Goal: Information Seeking & Learning: Learn about a topic

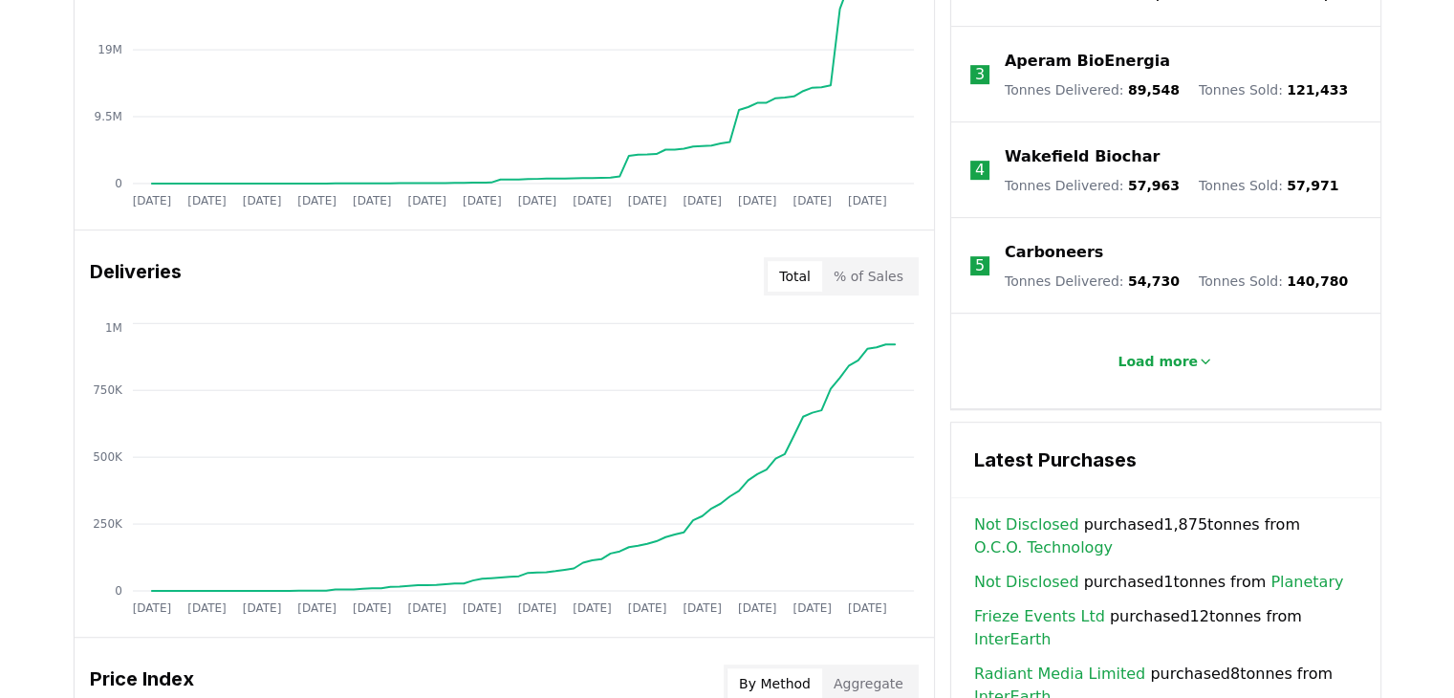
scroll to position [1147, 0]
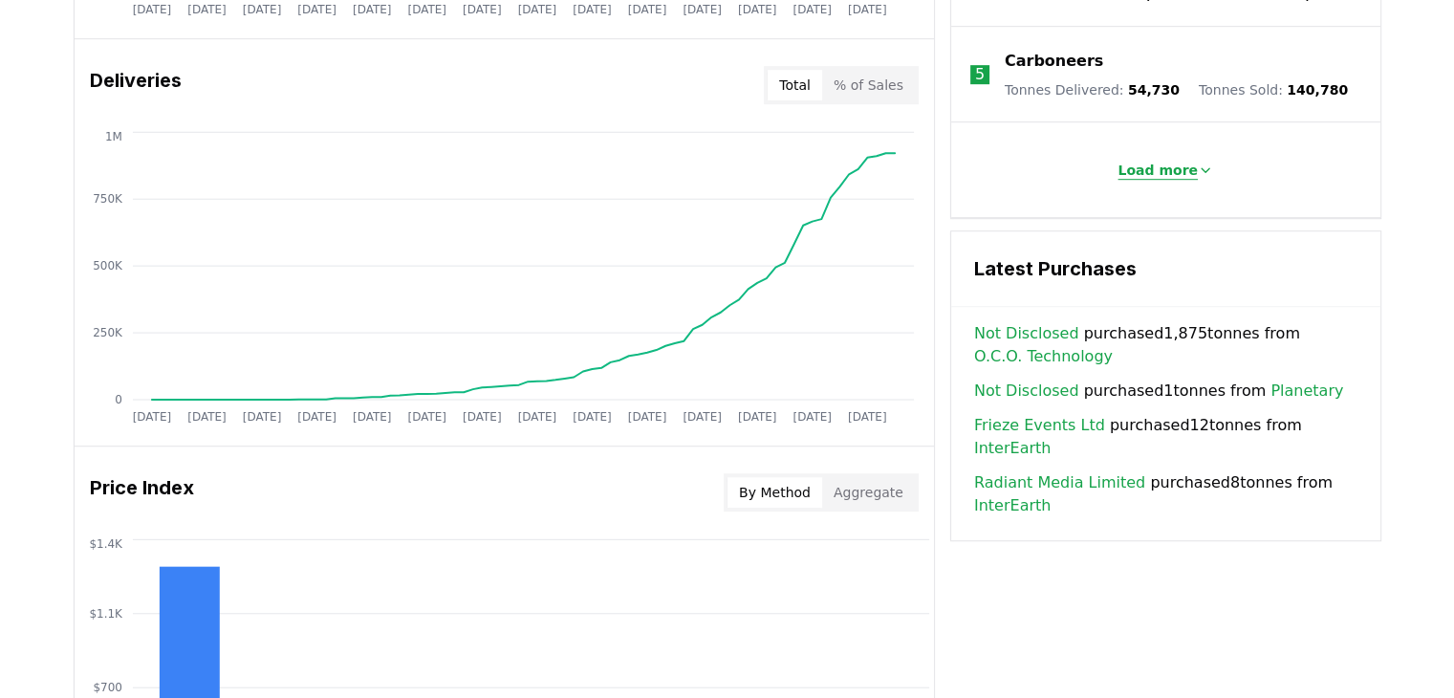
click at [1164, 161] on p "Load more" at bounding box center [1158, 170] width 80 height 19
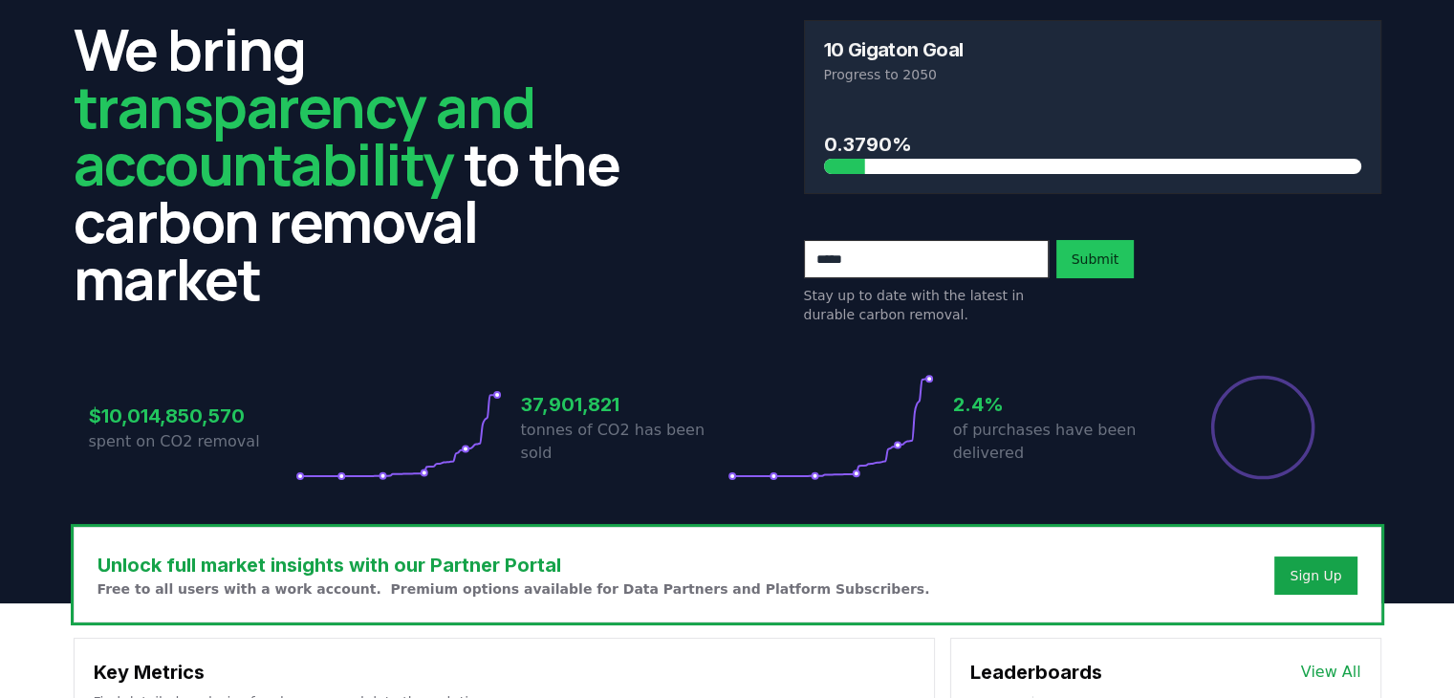
scroll to position [0, 0]
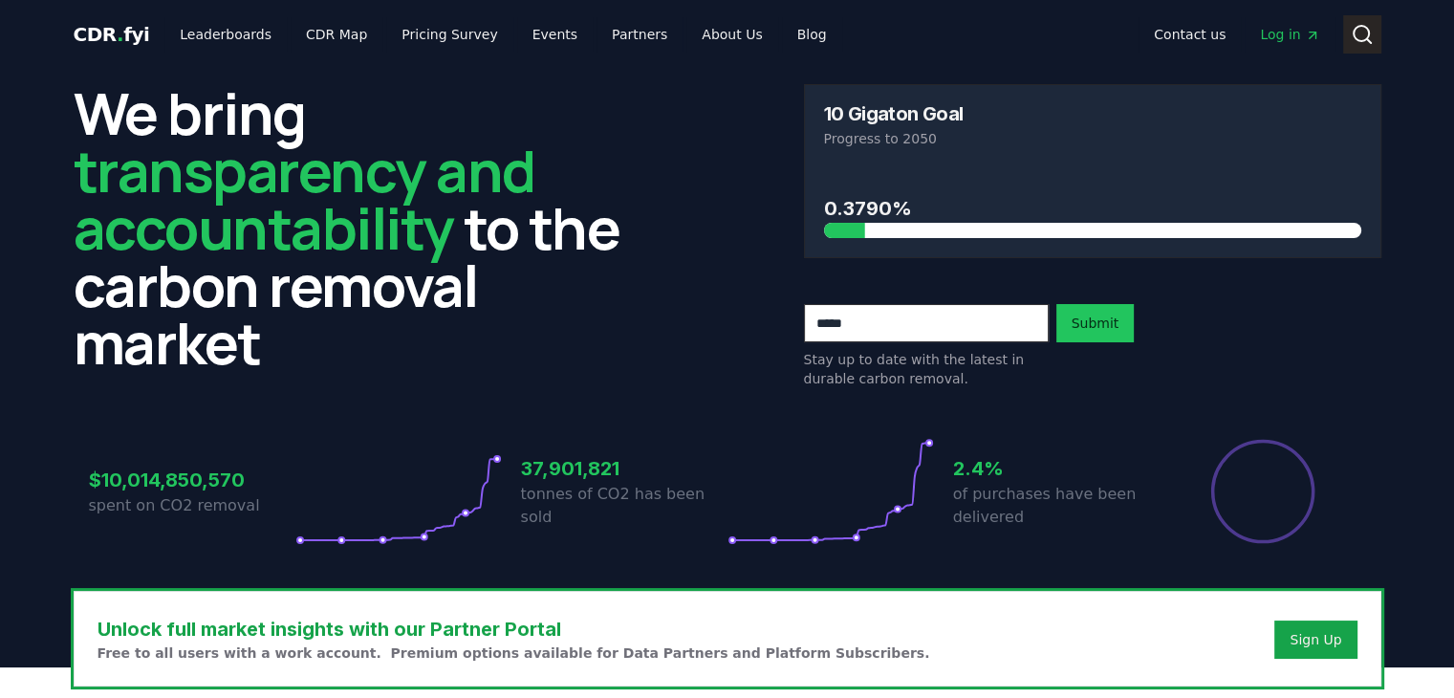
click at [1356, 43] on icon at bounding box center [1362, 34] width 23 height 23
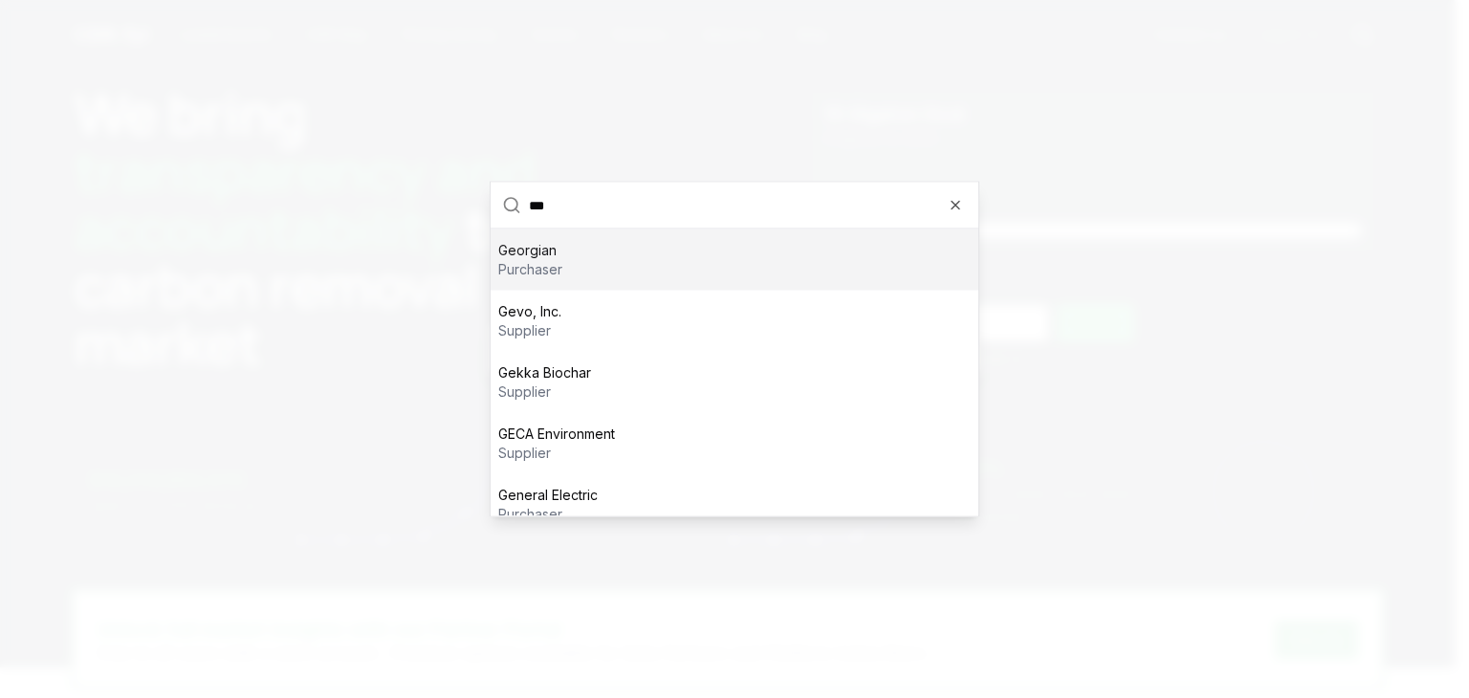
type input "****"
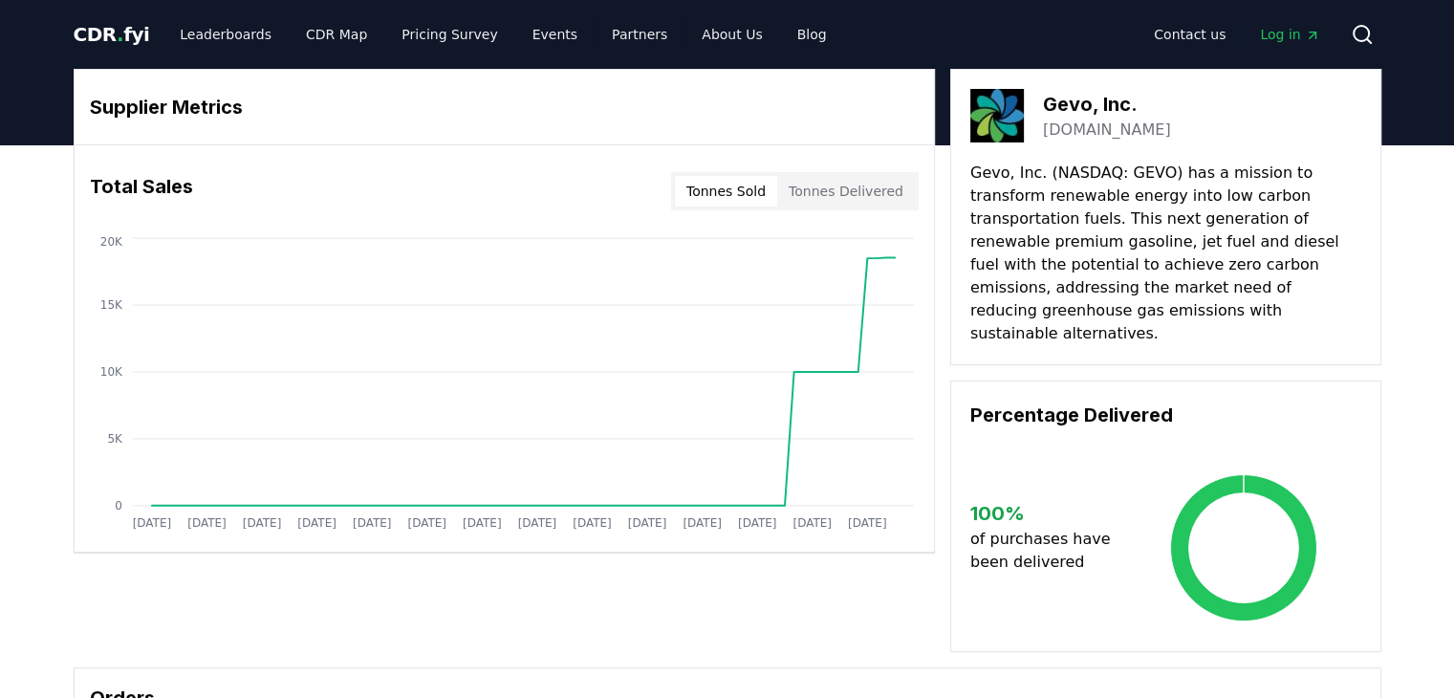
click at [838, 191] on button "Tonnes Delivered" at bounding box center [846, 191] width 138 height 31
click at [761, 202] on button "Tonnes Sold" at bounding box center [726, 191] width 102 height 31
click at [104, 43] on span "CDR . fyi" at bounding box center [112, 34] width 76 height 23
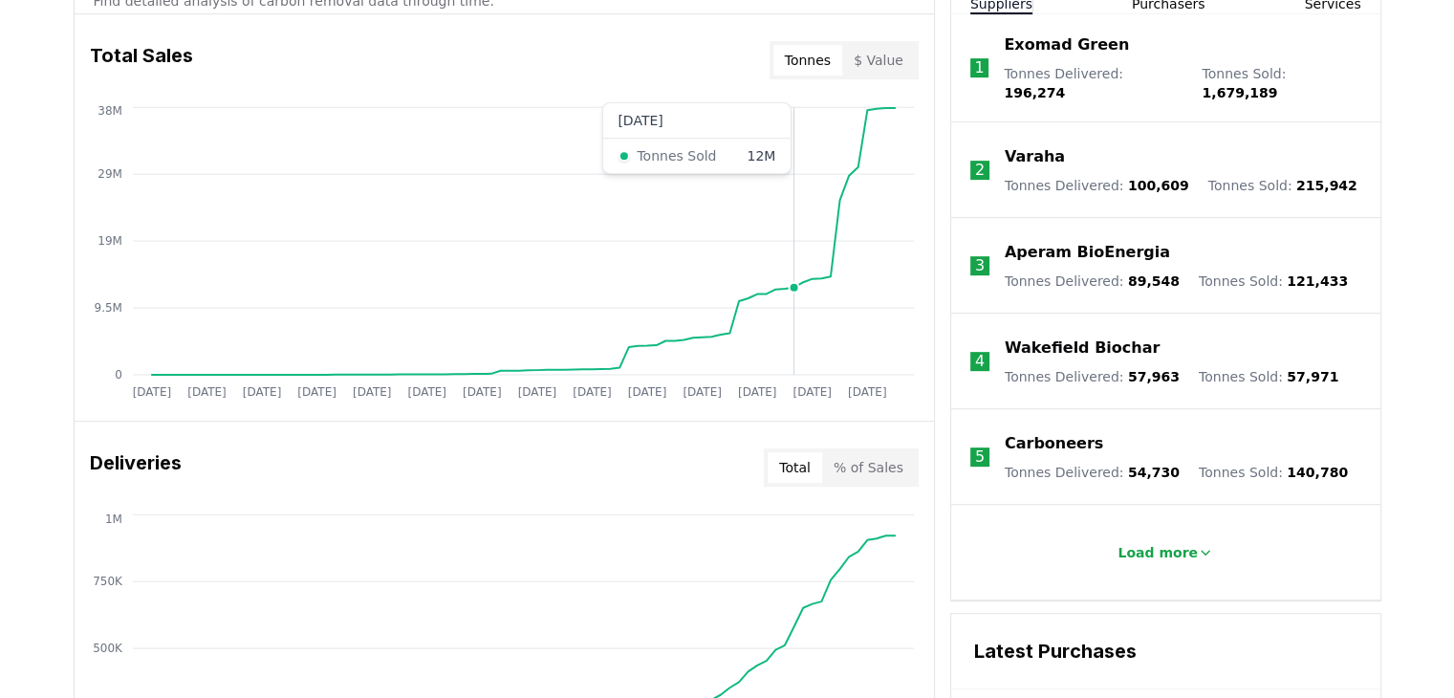
scroll to position [861, 0]
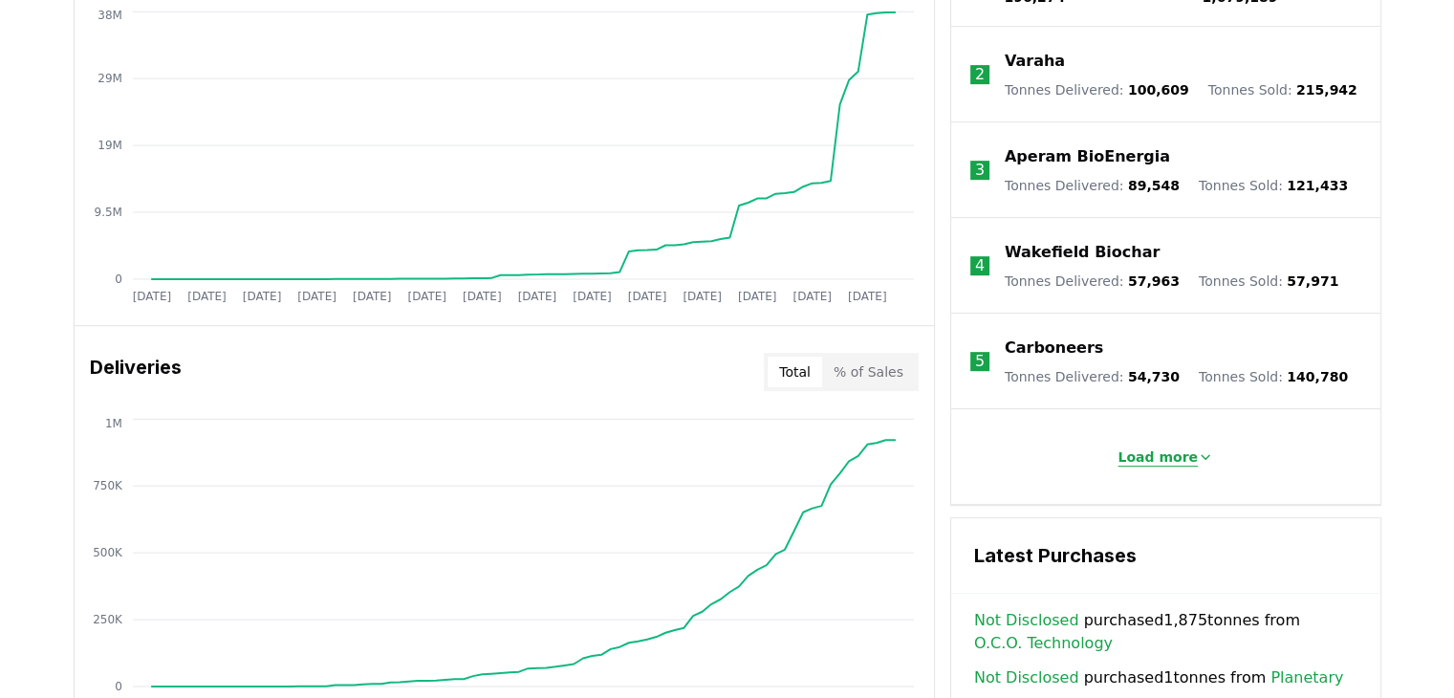
click at [1202, 455] on icon at bounding box center [1206, 457] width 8 height 4
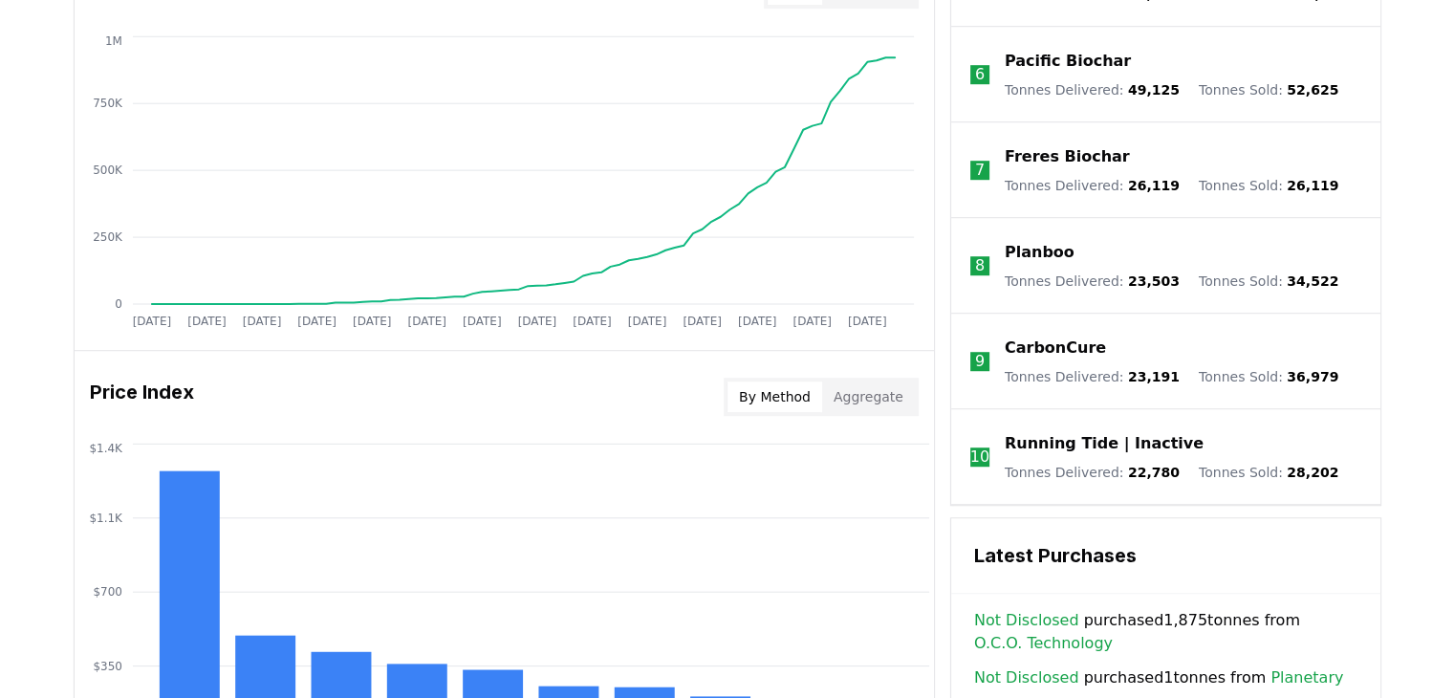
scroll to position [574, 0]
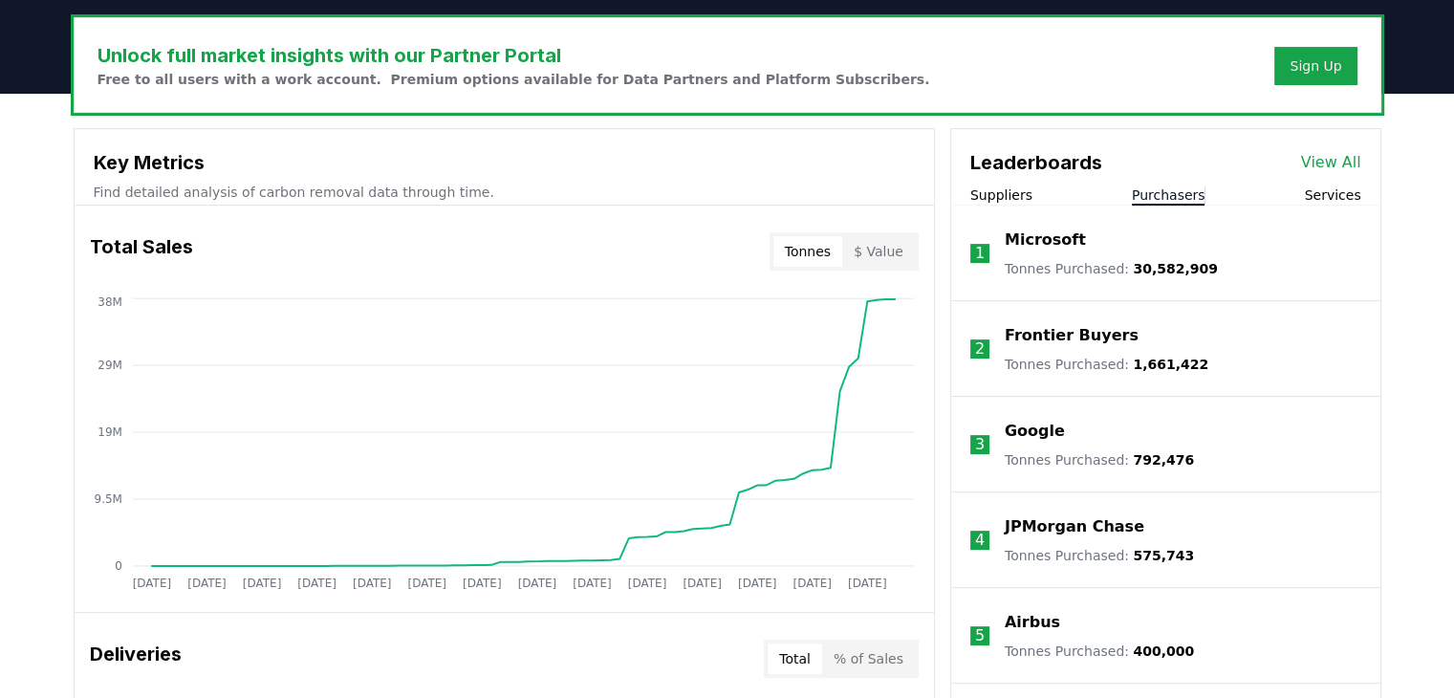
click at [1178, 196] on button "Purchasers" at bounding box center [1169, 194] width 74 height 19
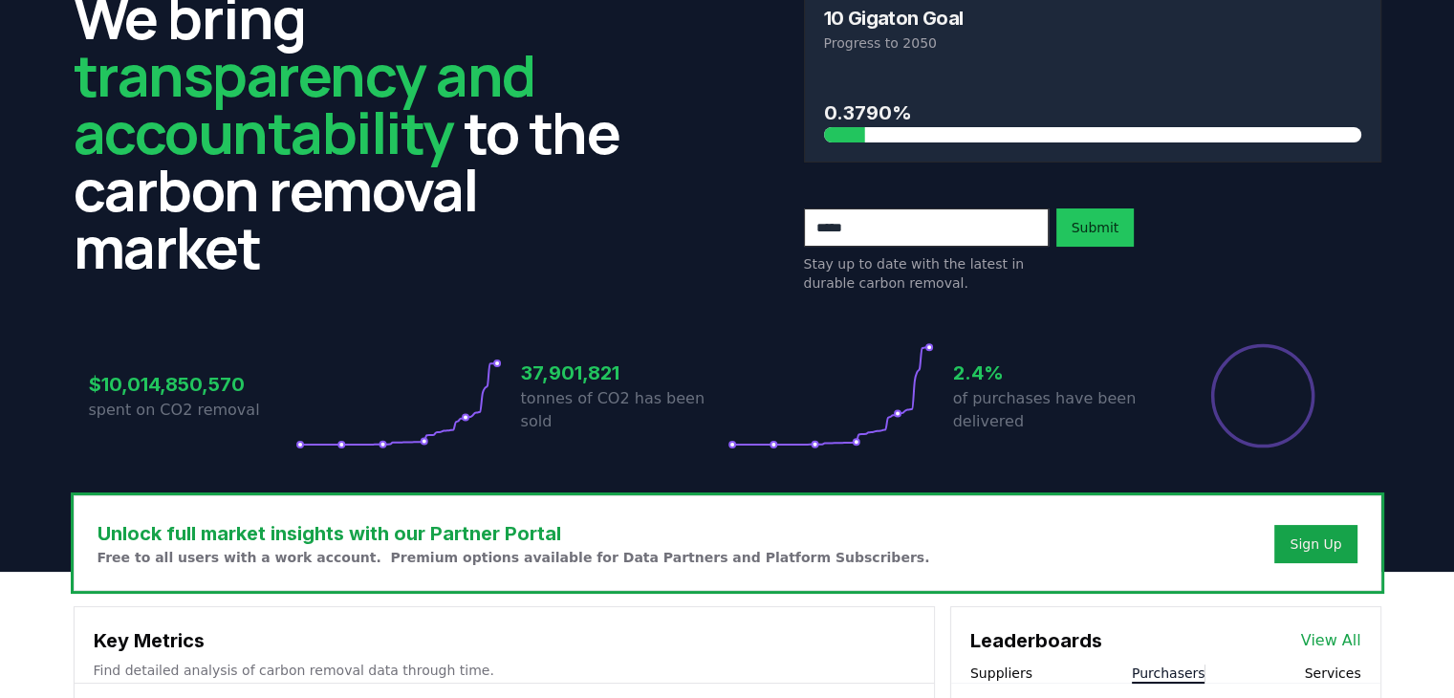
scroll to position [287, 0]
